Goal: Communication & Community: Connect with others

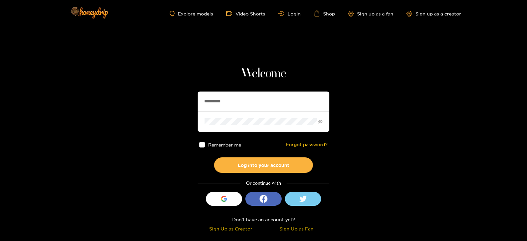
drag, startPoint x: 276, startPoint y: 91, endPoint x: 160, endPoint y: 107, distance: 117.8
click at [160, 107] on section "**********" at bounding box center [263, 117] width 527 height 234
type input "**********"
click at [214, 157] on button "Log into your account" at bounding box center [263, 164] width 99 height 15
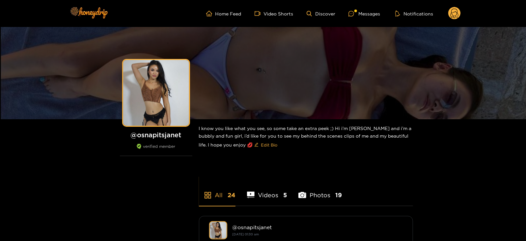
click at [361, 9] on ul "Home Feed Video Shorts Discover Messages Notifications" at bounding box center [333, 13] width 254 height 13
click at [359, 12] on div "Messages" at bounding box center [364, 14] width 32 height 8
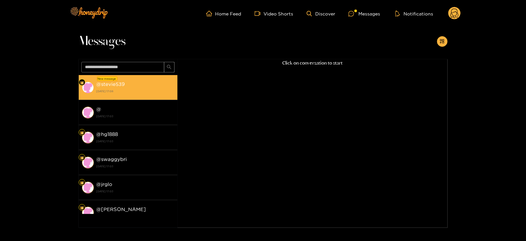
click at [136, 77] on li "New message @ stevie539 29 September 2025 17:08" at bounding box center [128, 87] width 99 height 25
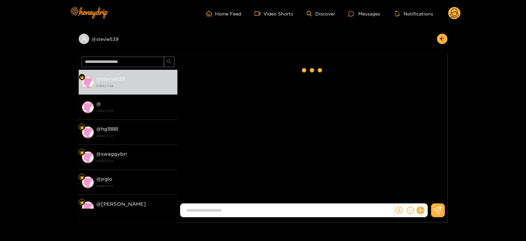
scroll to position [643, 0]
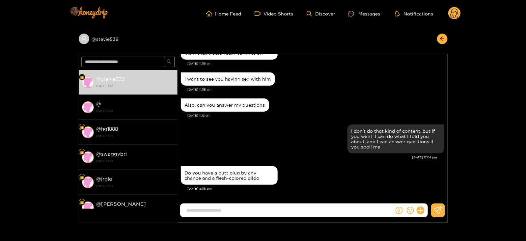
click at [0, 36] on div "@ stevie539 @ stevie539 29 September 2025 17:08 @ 18 September 2025 17:03 @ hg1…" at bounding box center [263, 124] width 526 height 195
click at [462, 11] on header "Home Feed Video Shorts Discover Messages Notifications 0" at bounding box center [263, 13] width 526 height 27
click at [461, 12] on header "Home Feed Video Shorts Discover Messages Notifications 0" at bounding box center [263, 13] width 526 height 27
click at [453, 12] on circle at bounding box center [454, 13] width 13 height 13
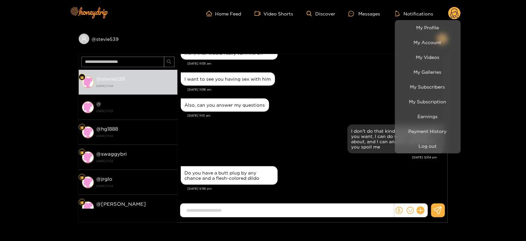
click at [418, 140] on li "Log out" at bounding box center [428, 146] width 66 height 15
click at [415, 142] on button "Log out" at bounding box center [427, 146] width 63 height 12
